Goal: Task Accomplishment & Management: Manage account settings

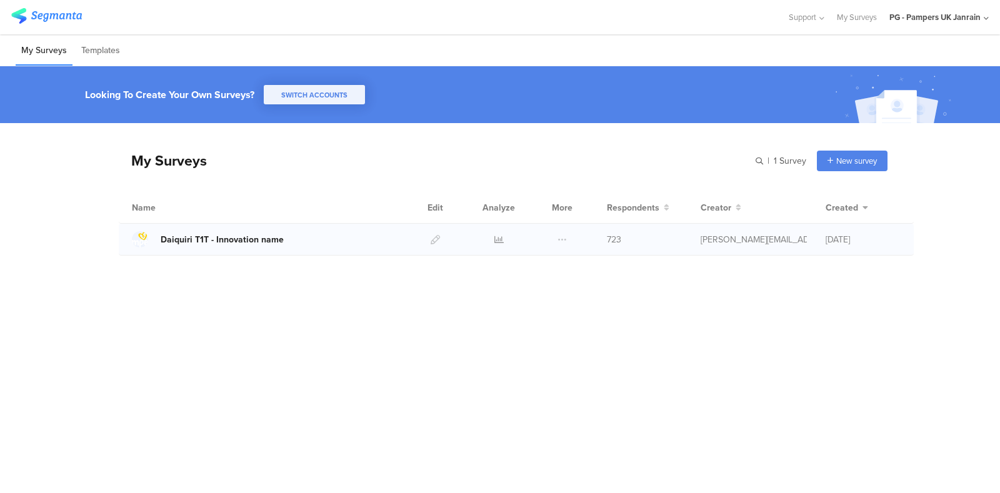
click at [217, 239] on div "Daiquiri T1T - Innovation name" at bounding box center [222, 239] width 123 height 13
